Goal: Transaction & Acquisition: Subscribe to service/newsletter

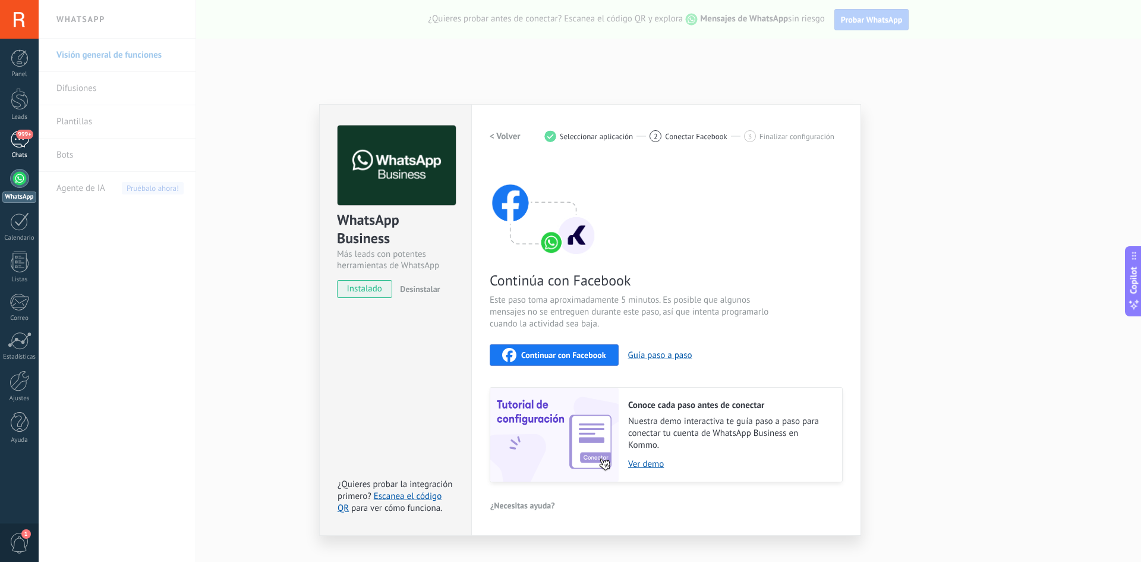
click at [18, 149] on link "999+ Chats" at bounding box center [19, 145] width 39 height 29
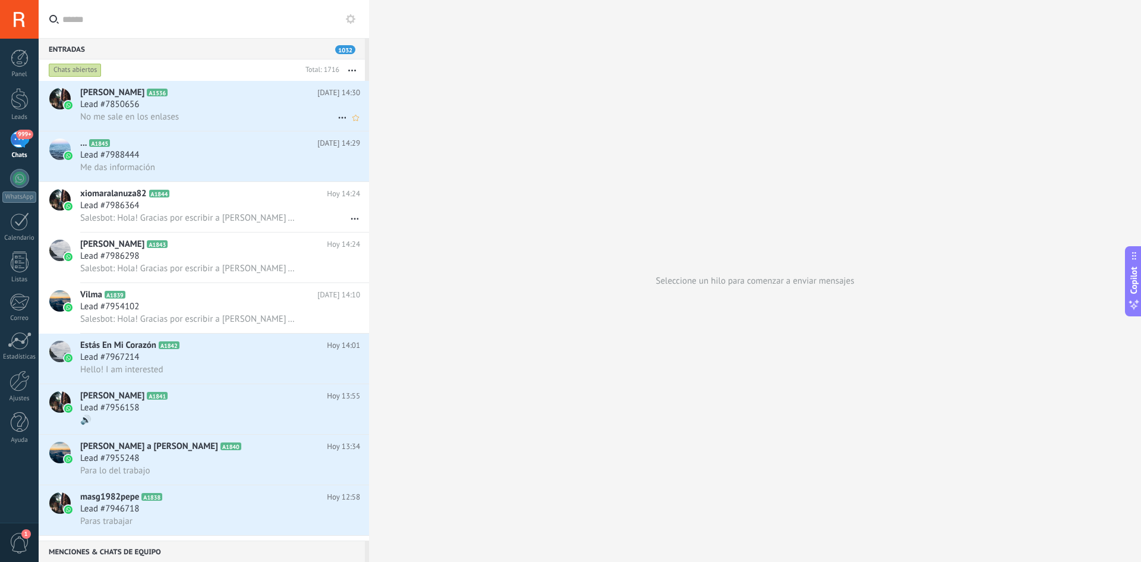
click at [179, 121] on span "No me sale en los enlases" at bounding box center [129, 116] width 99 height 11
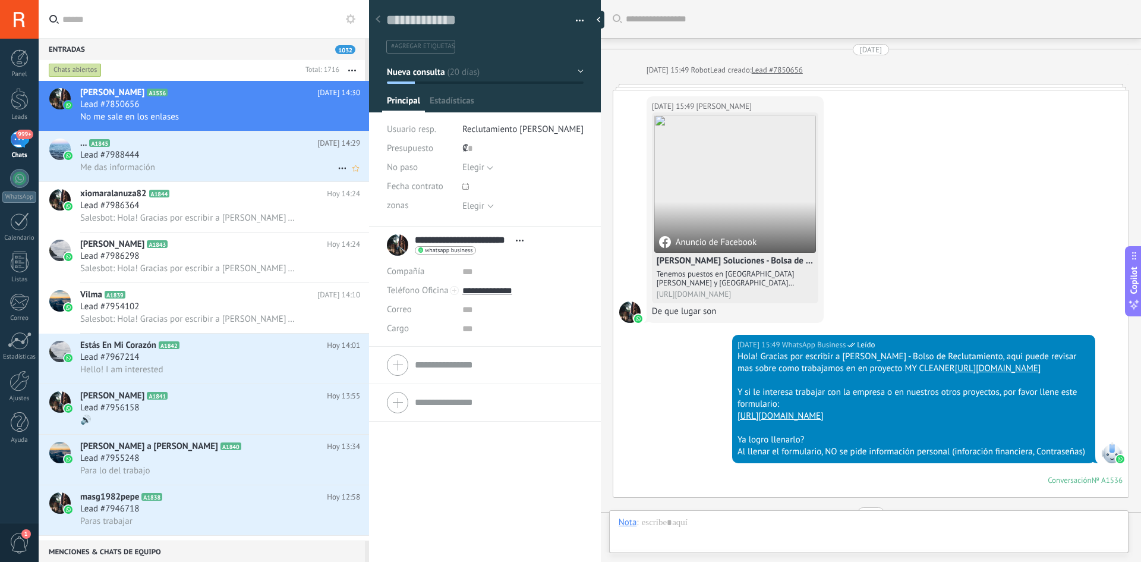
click at [178, 157] on div "Lead #7988444" at bounding box center [220, 155] width 280 height 12
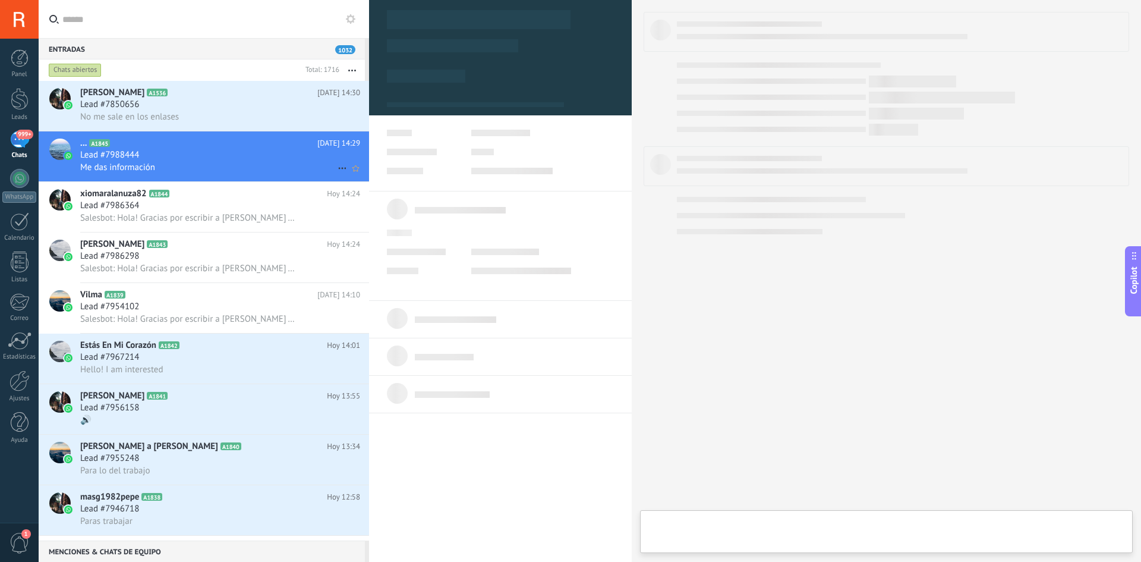
scroll to position [18, 0]
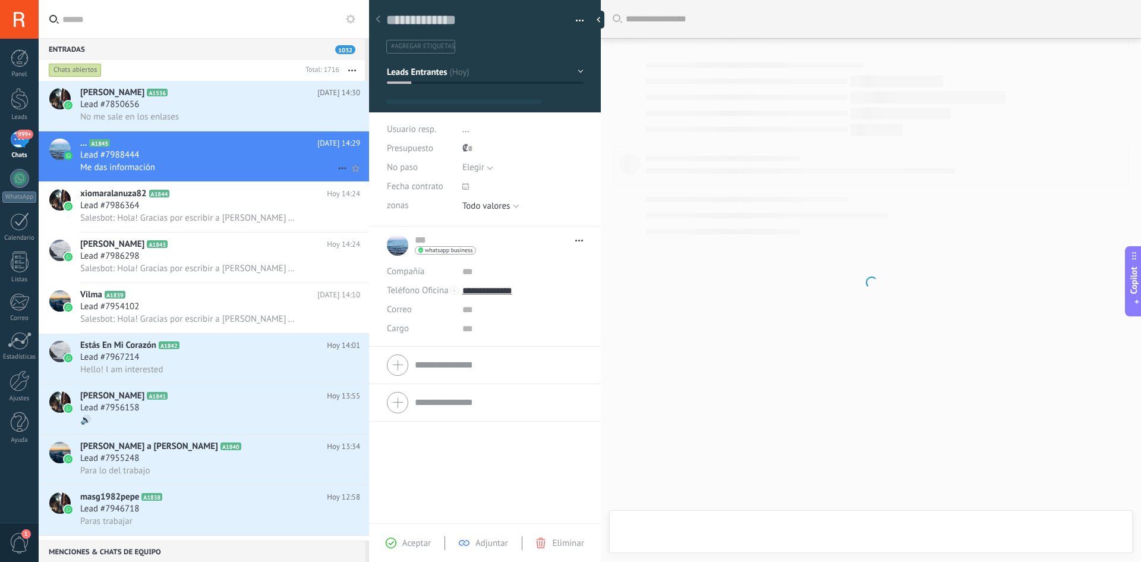
type textarea "**********"
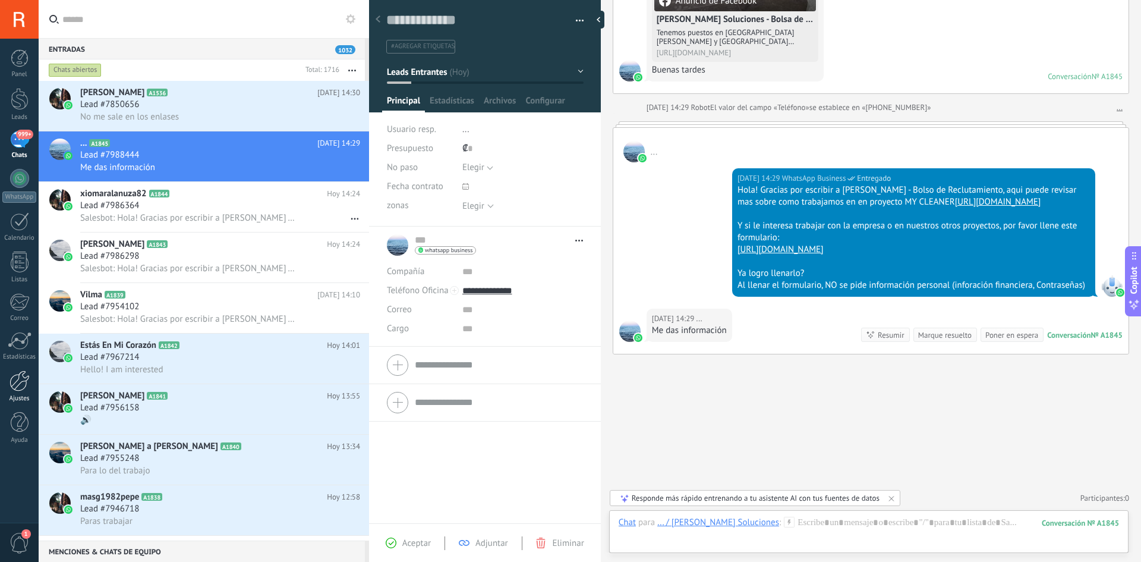
click at [17, 376] on div at bounding box center [20, 380] width 20 height 21
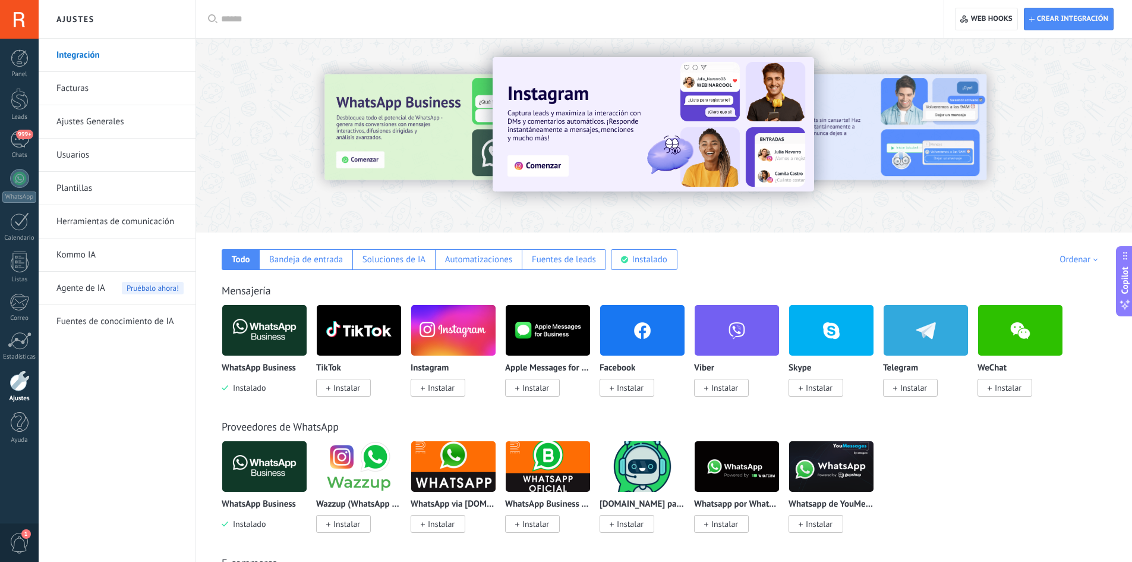
click at [89, 88] on link "Facturas" at bounding box center [119, 88] width 127 height 33
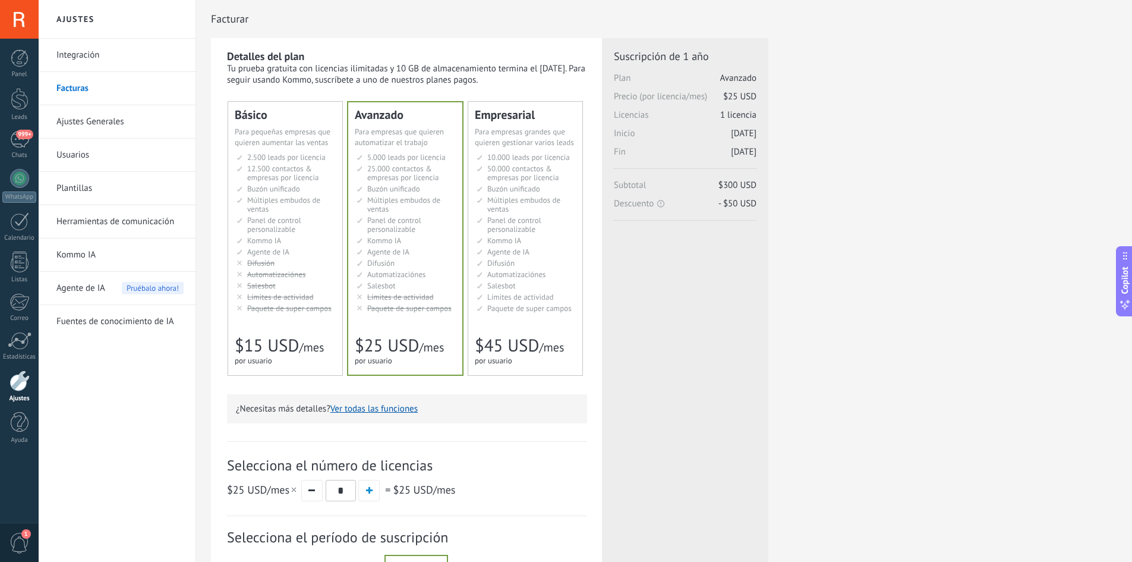
click at [298, 238] on li "Kommo AI Kommo AI Kommo IA Kommo AI Kommo IA Kommo AI Kommo AI" at bounding box center [286, 240] width 99 height 9
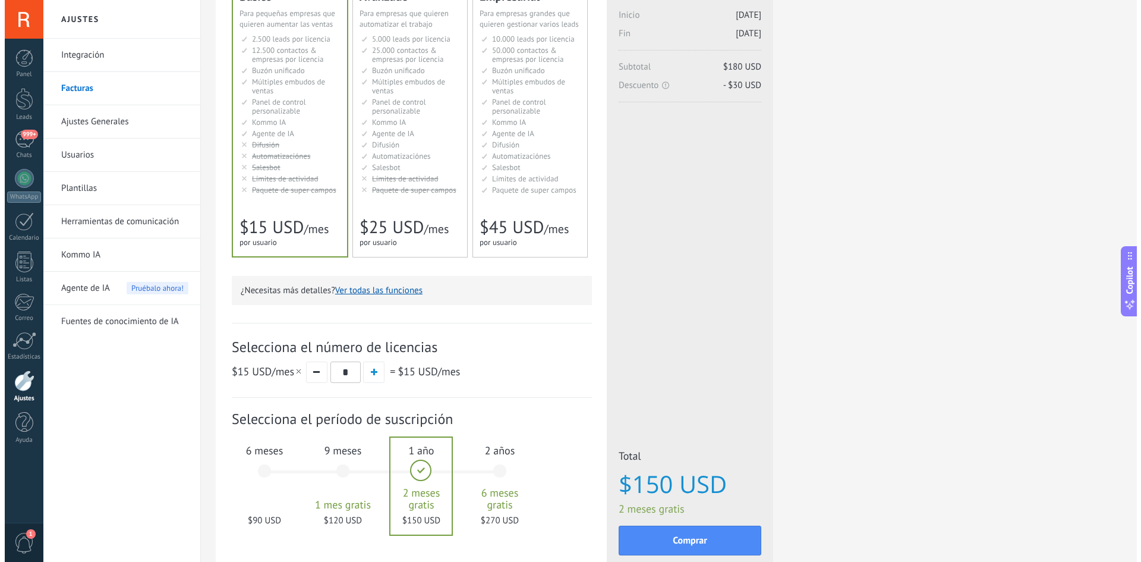
scroll to position [119, 0]
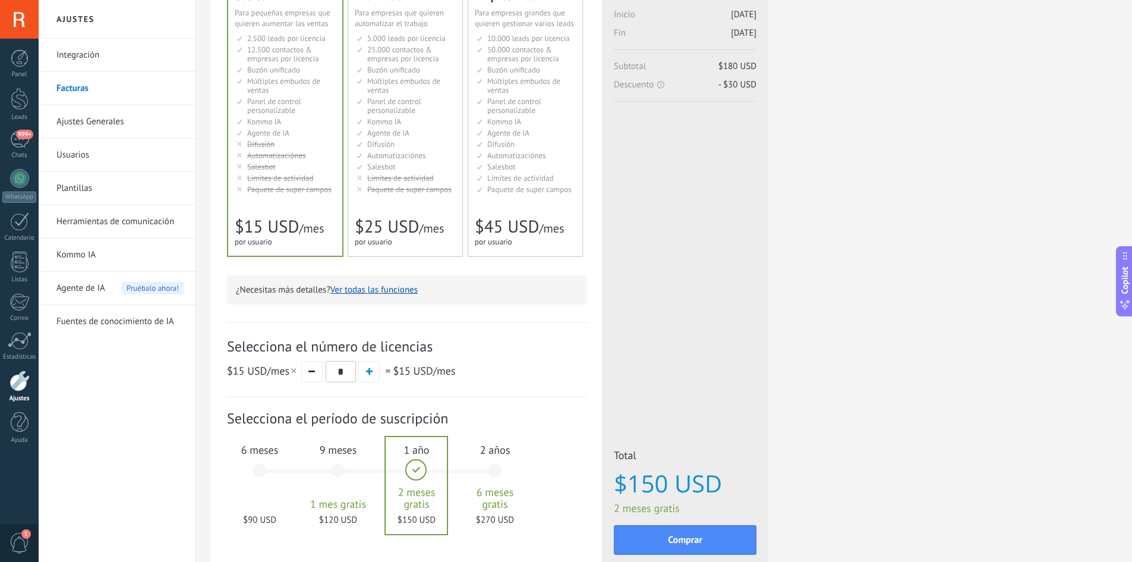
click at [371, 290] on button "Ver todas las funciones" at bounding box center [373, 289] width 87 height 11
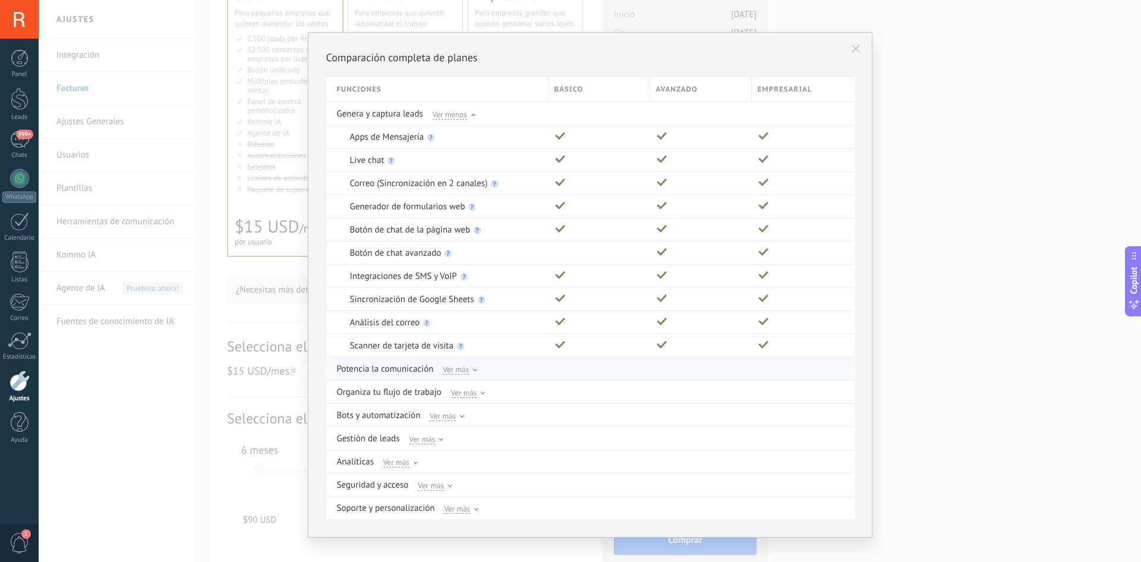
scroll to position [0, 0]
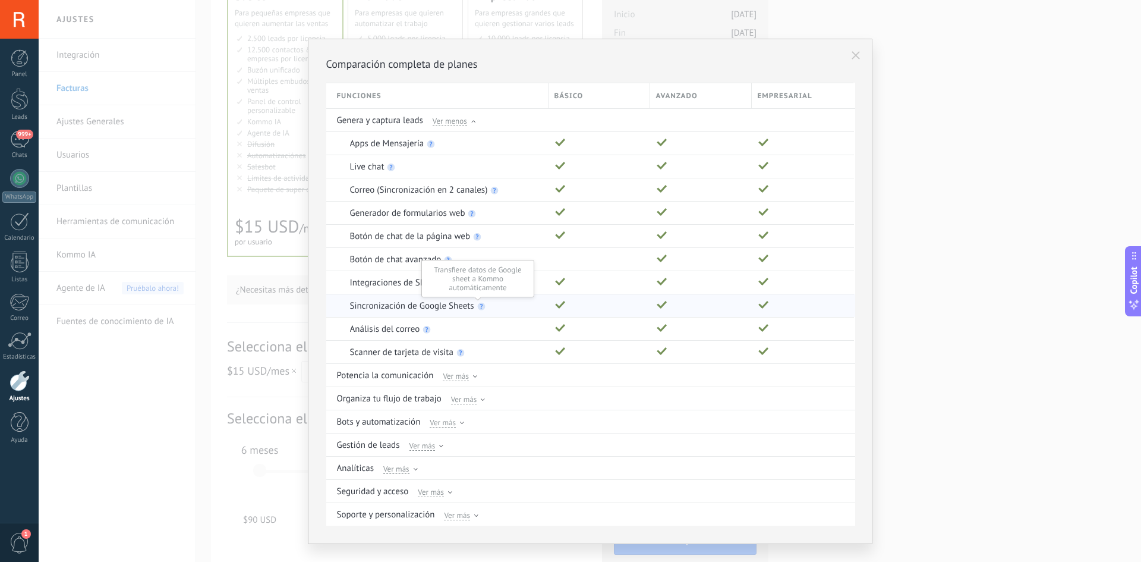
click at [477, 308] on use at bounding box center [481, 306] width 8 height 8
click at [480, 308] on use at bounding box center [481, 306] width 8 height 8
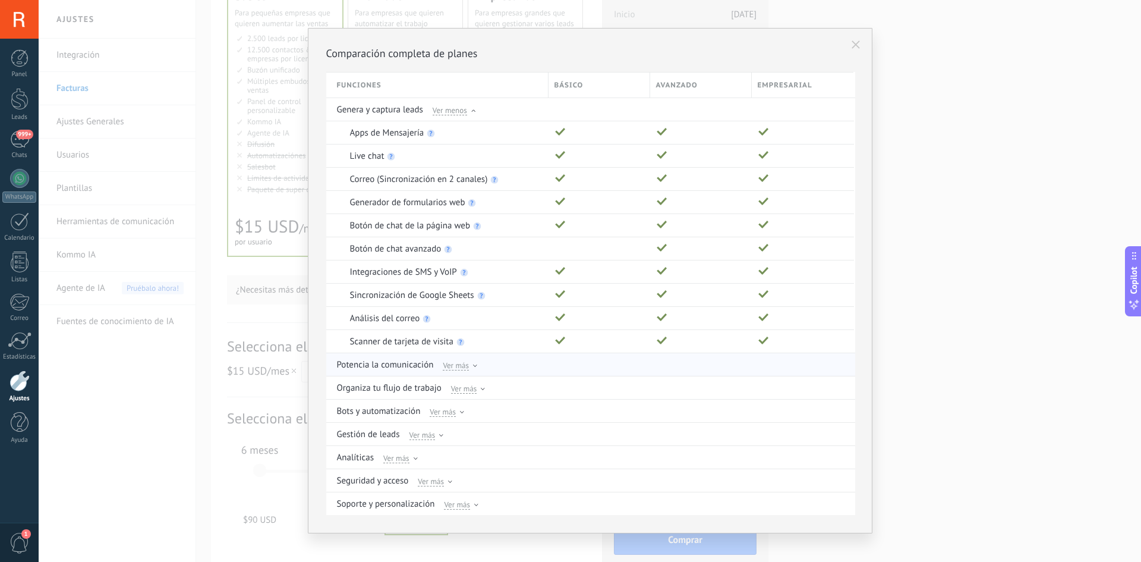
scroll to position [21, 0]
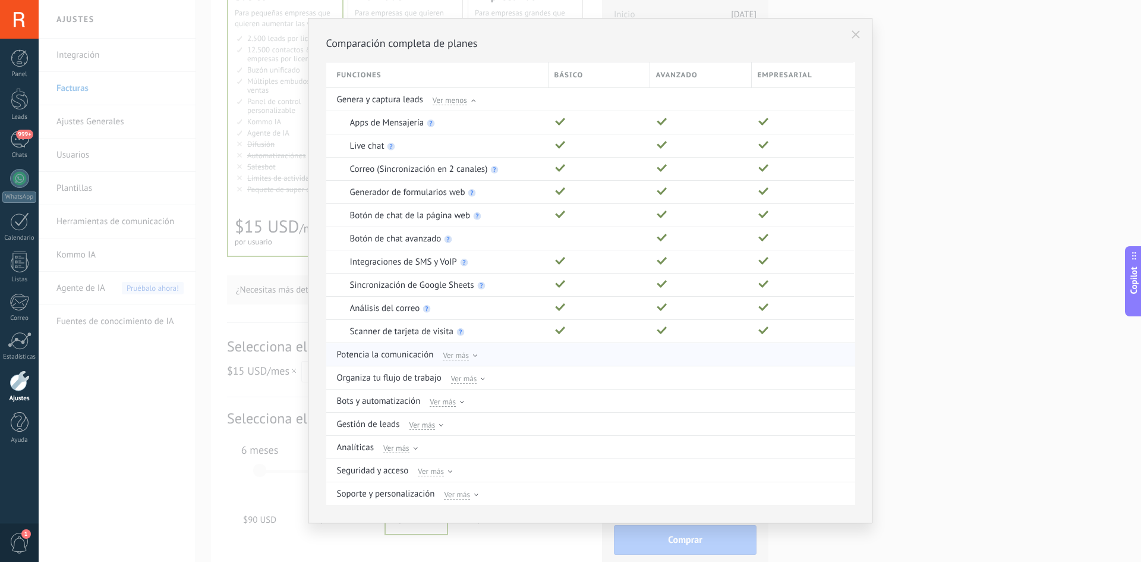
click at [454, 355] on span "Ver más" at bounding box center [456, 354] width 26 height 11
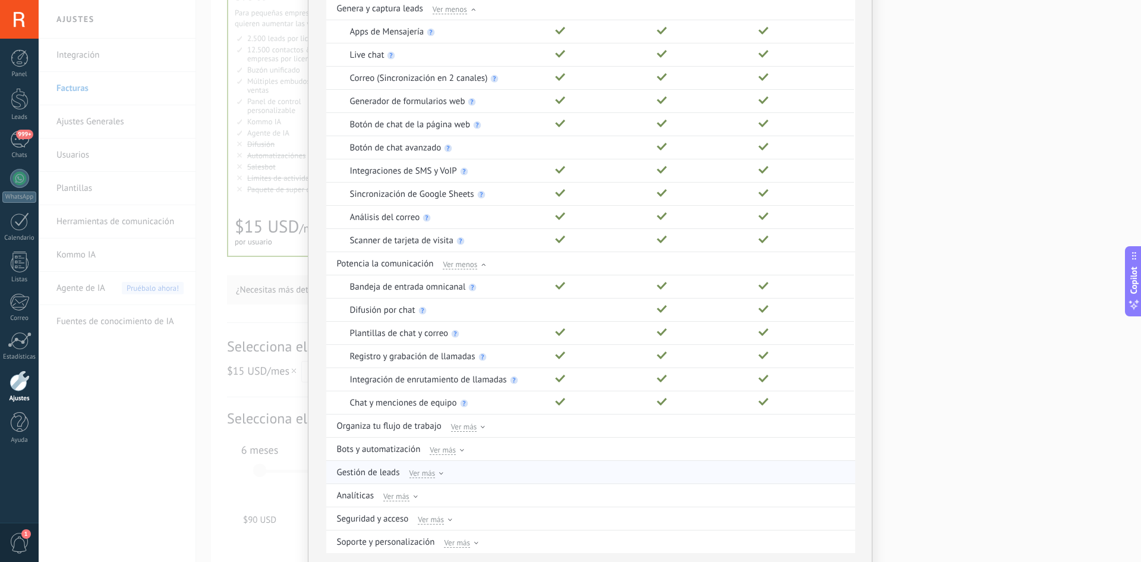
scroll to position [140, 0]
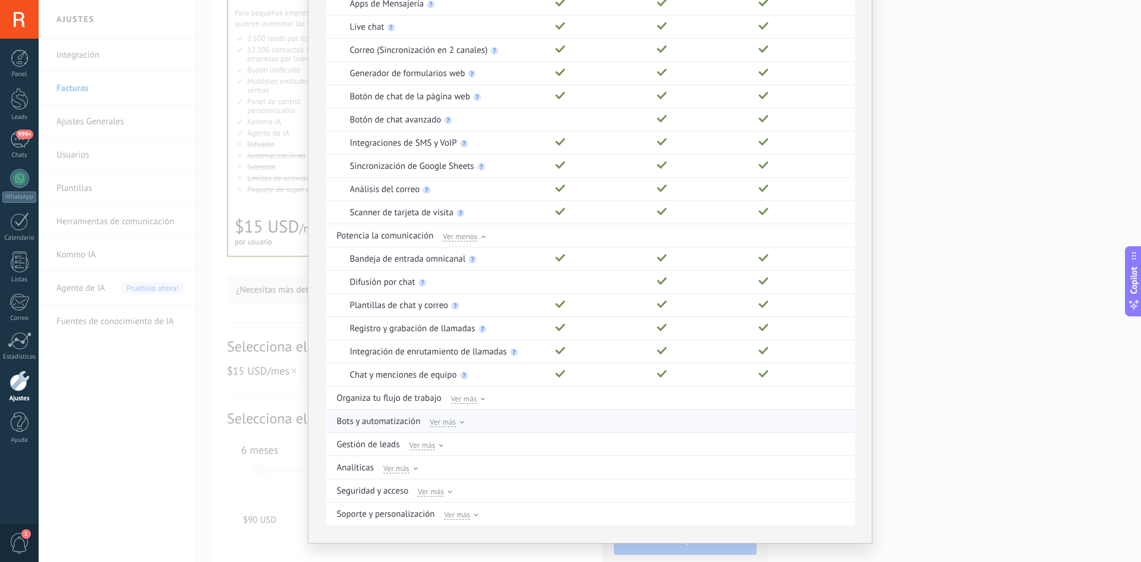
click at [436, 424] on span "Ver más" at bounding box center [443, 421] width 26 height 11
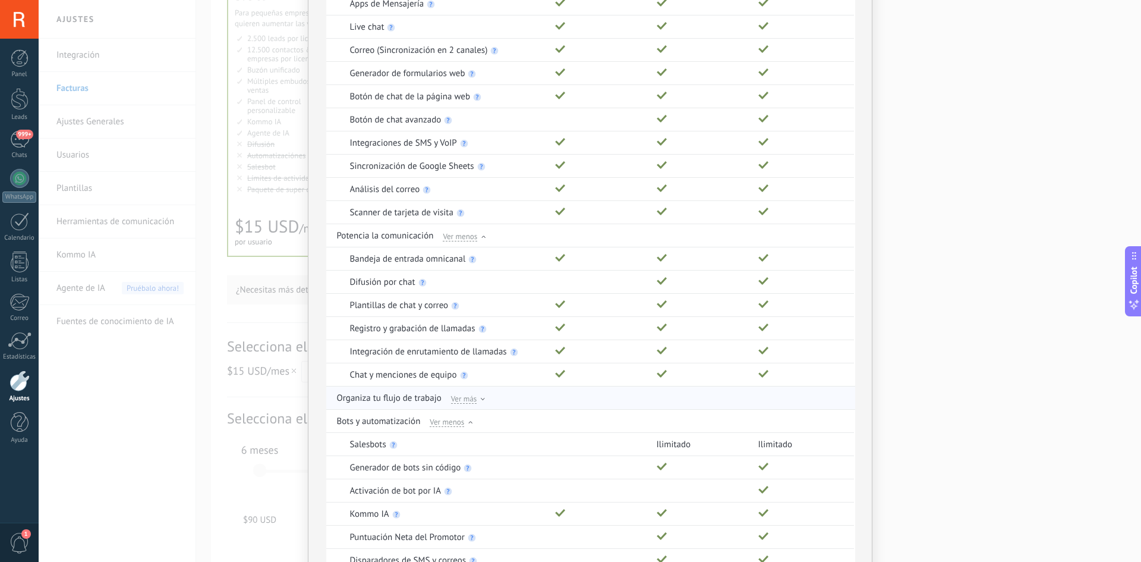
click at [467, 401] on span "Ver más" at bounding box center [464, 398] width 26 height 11
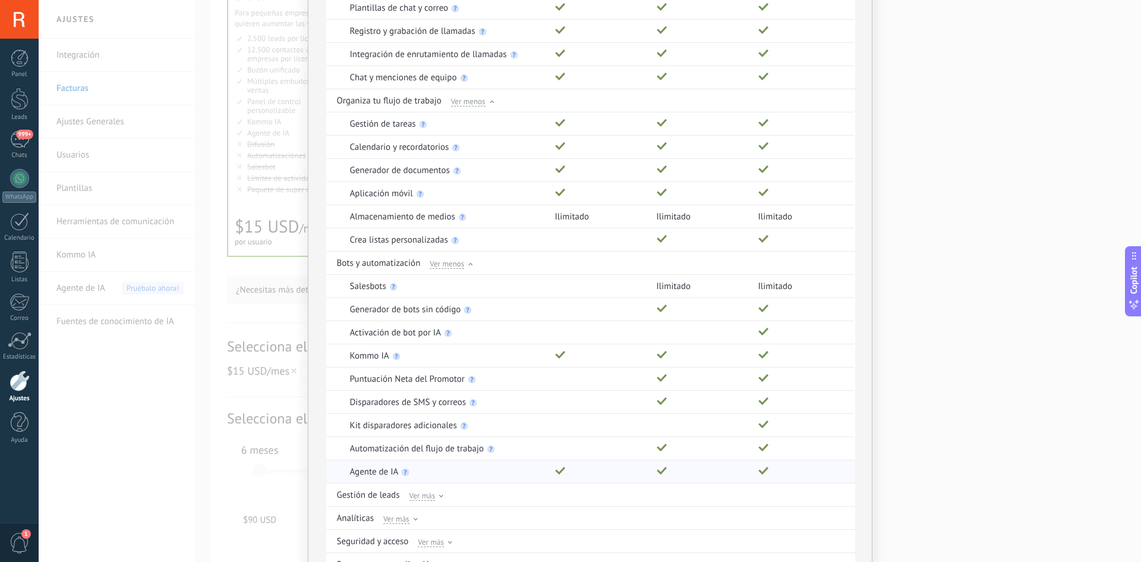
scroll to position [507, 0]
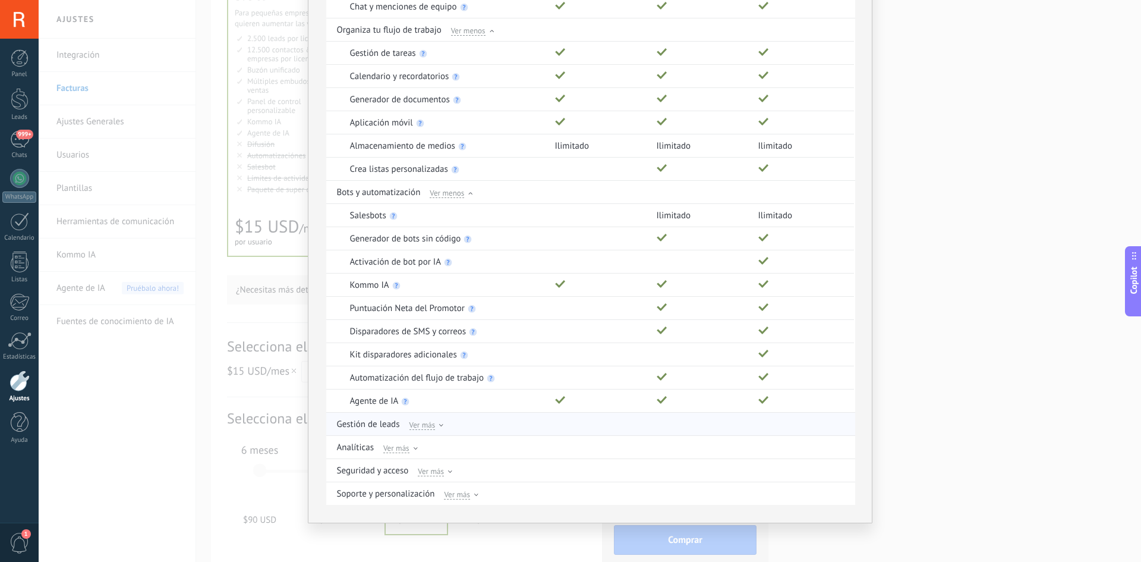
click at [416, 422] on span "Ver más" at bounding box center [422, 424] width 26 height 11
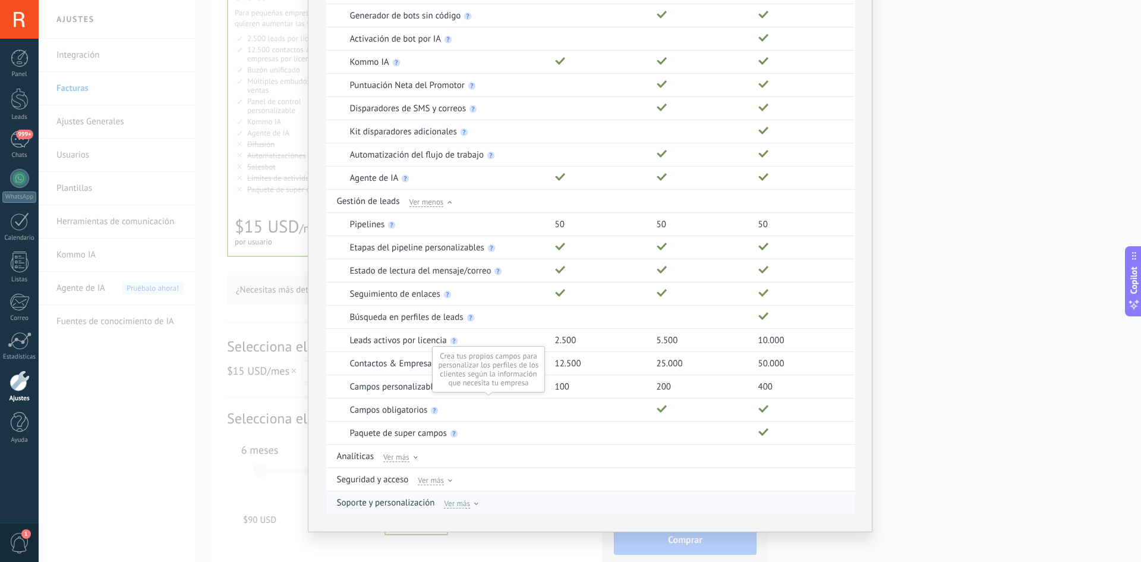
scroll to position [739, 0]
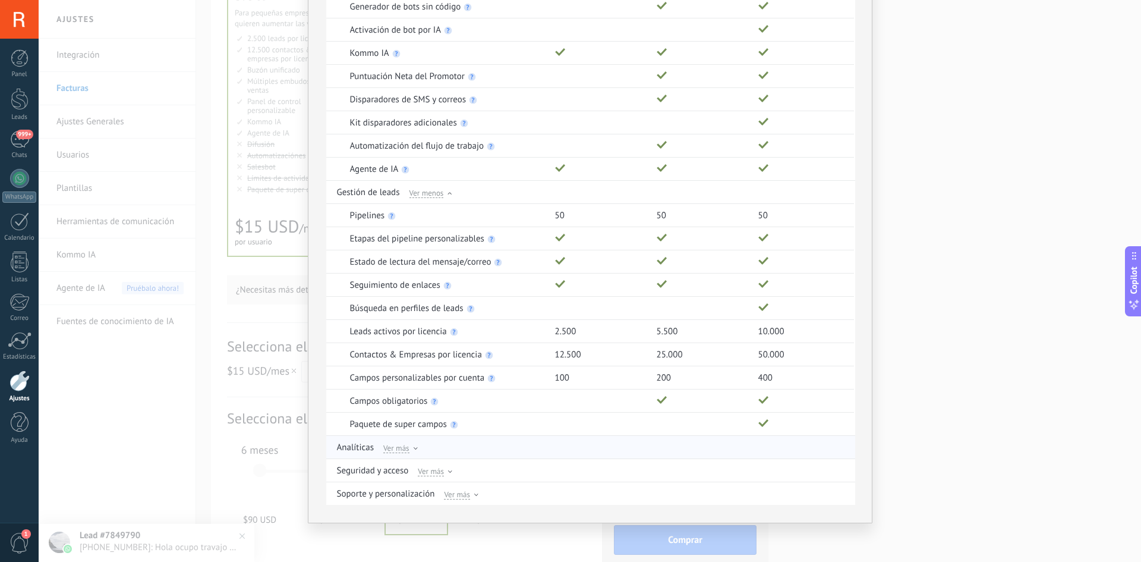
click at [398, 447] on span "Ver más" at bounding box center [396, 447] width 26 height 11
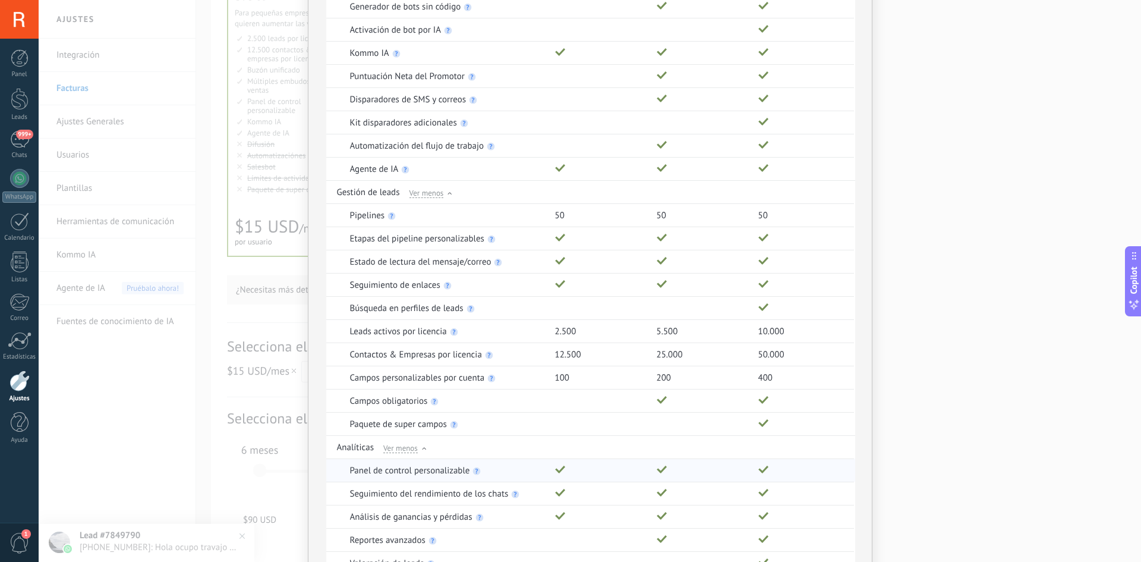
scroll to position [799, 0]
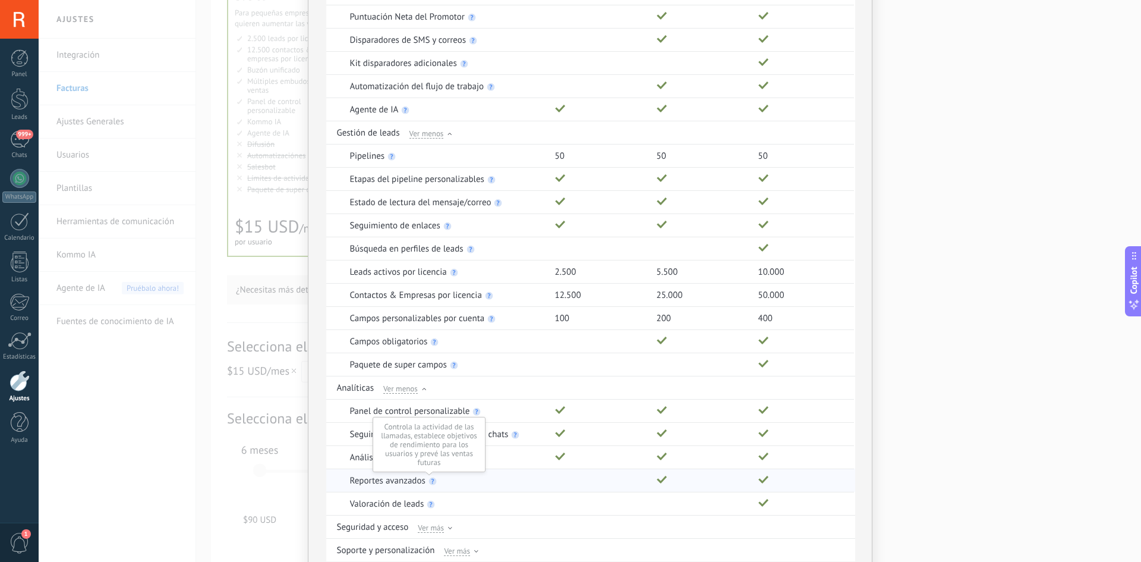
click at [428, 475] on div at bounding box center [433, 480] width 11 height 11
click at [431, 485] on use at bounding box center [432, 481] width 8 height 8
click at [431, 479] on use at bounding box center [432, 481] width 8 height 8
click at [427, 502] on icon at bounding box center [431, 504] width 8 height 8
click at [425, 478] on div "Reportes avanzados" at bounding box center [446, 480] width 193 height 23
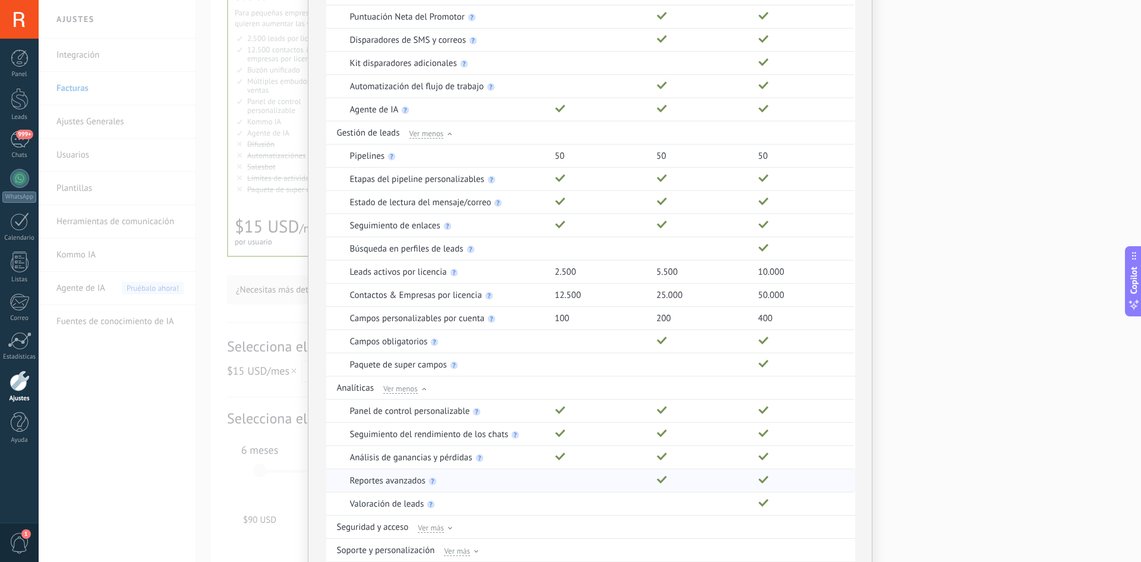
click at [387, 481] on p "Reportes avanzados" at bounding box center [387, 480] width 75 height 11
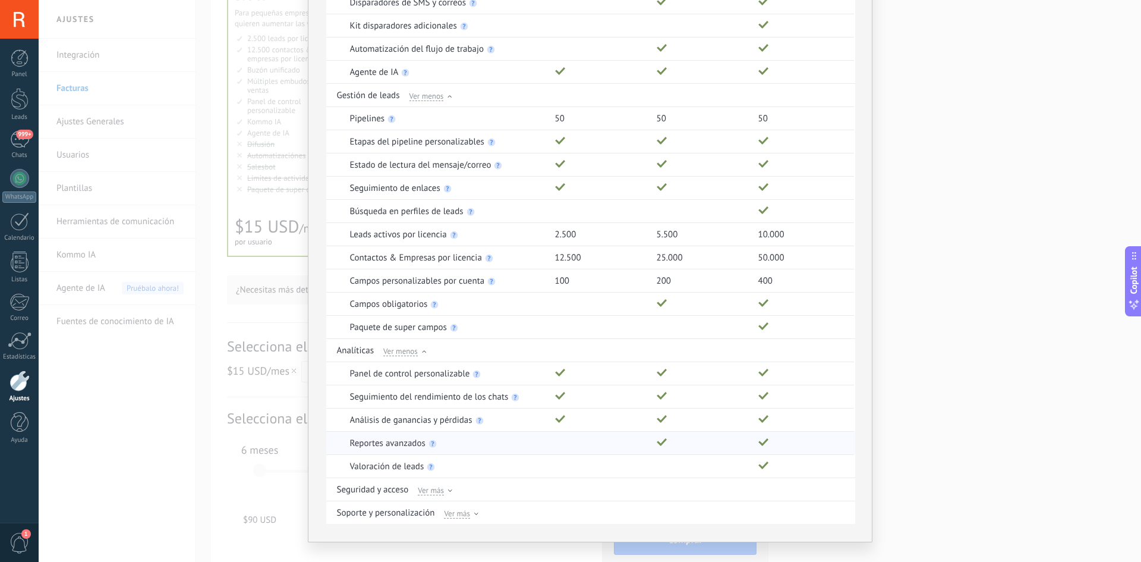
scroll to position [855, 0]
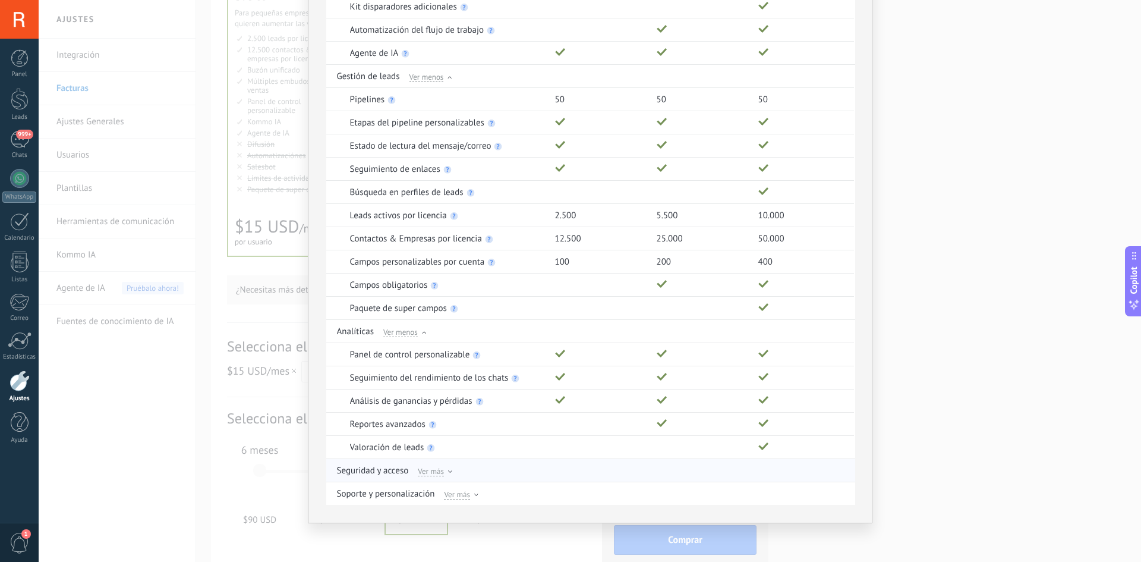
click at [431, 473] on span "Ver más" at bounding box center [431, 470] width 26 height 11
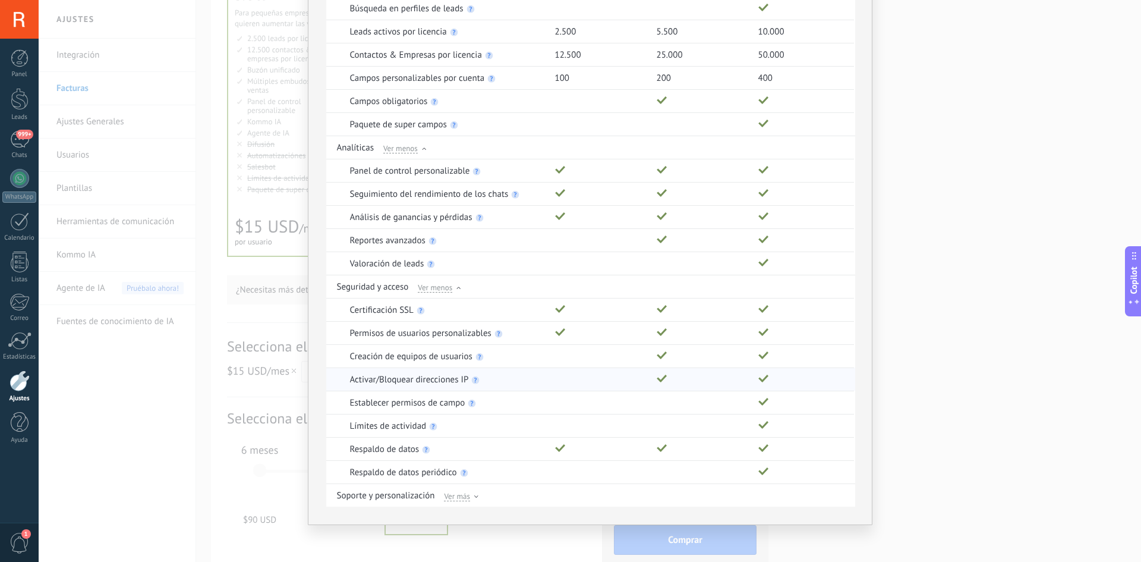
scroll to position [1040, 0]
click at [278, 427] on div "Comparación completa de planes Funciones Básico Avanzado Empresarial Genera y c…" at bounding box center [590, 281] width 1102 height 562
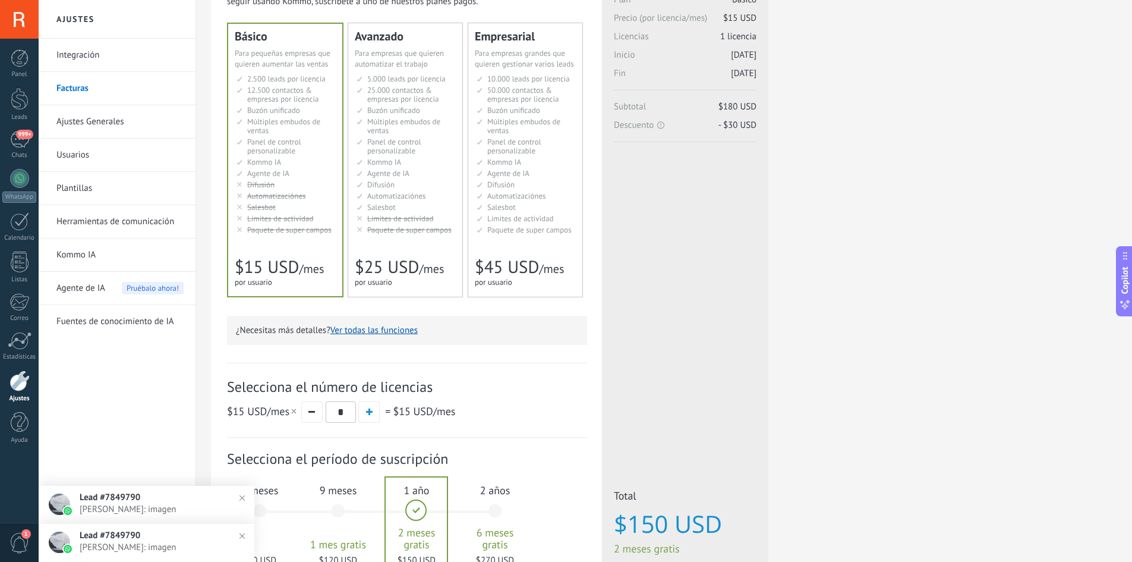
scroll to position [178, 0]
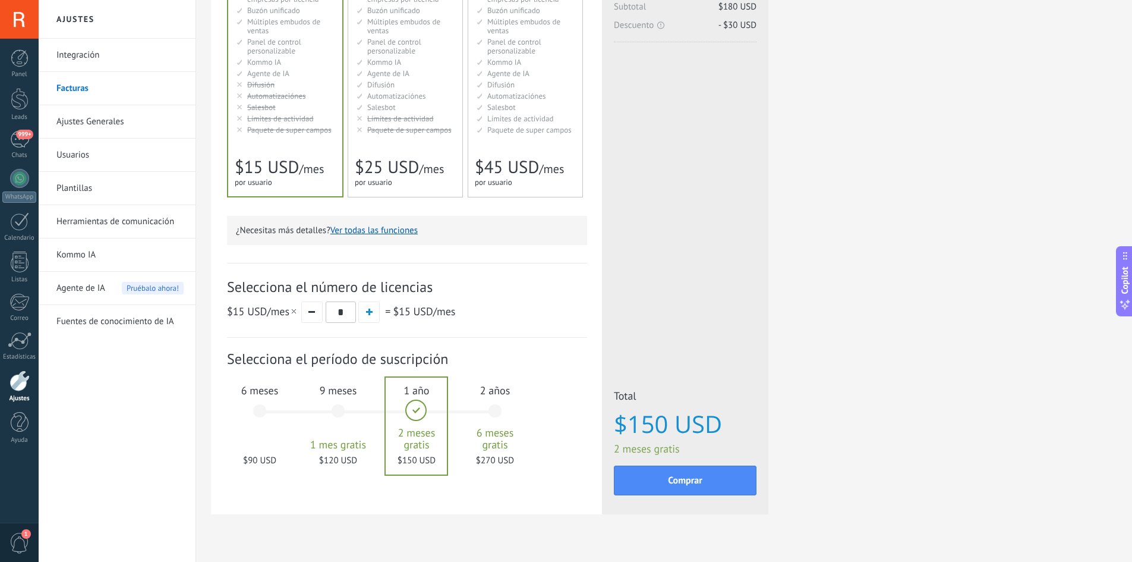
click at [273, 443] on div "6 meses $90 USD" at bounding box center [260, 416] width 64 height 84
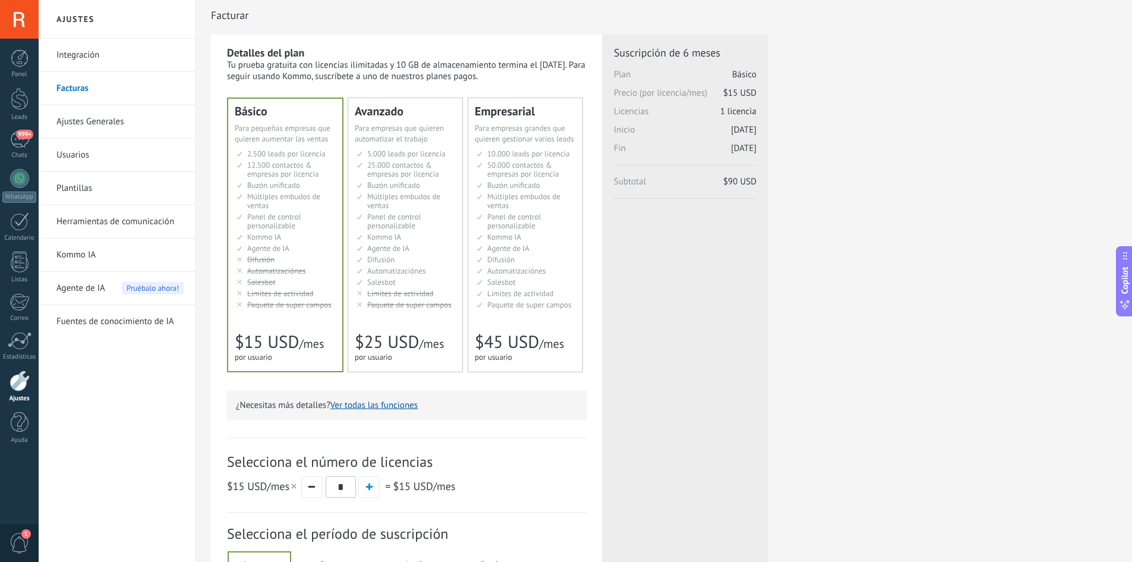
scroll to position [0, 0]
